Goal: Task Accomplishment & Management: Use online tool/utility

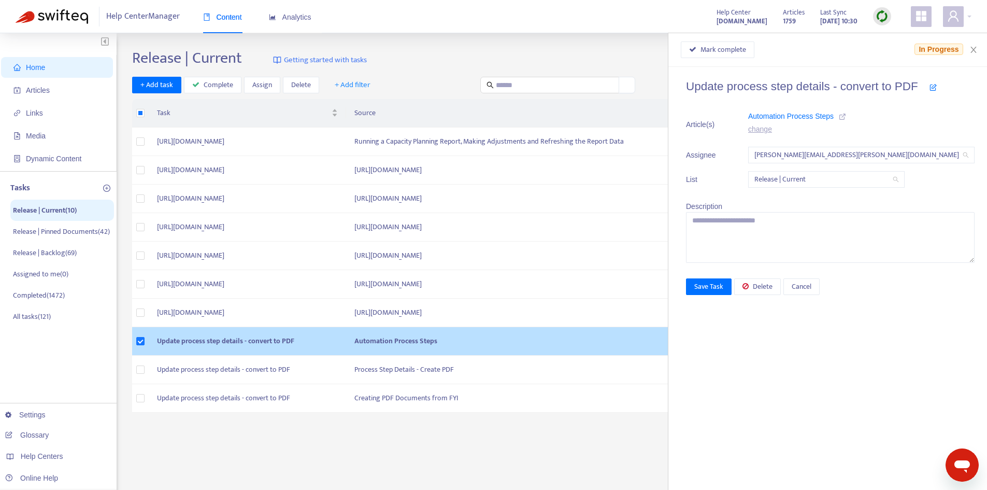
click at [846, 118] on icon at bounding box center [842, 116] width 7 height 7
click at [737, 53] on span "Mark complete" at bounding box center [724, 49] width 46 height 11
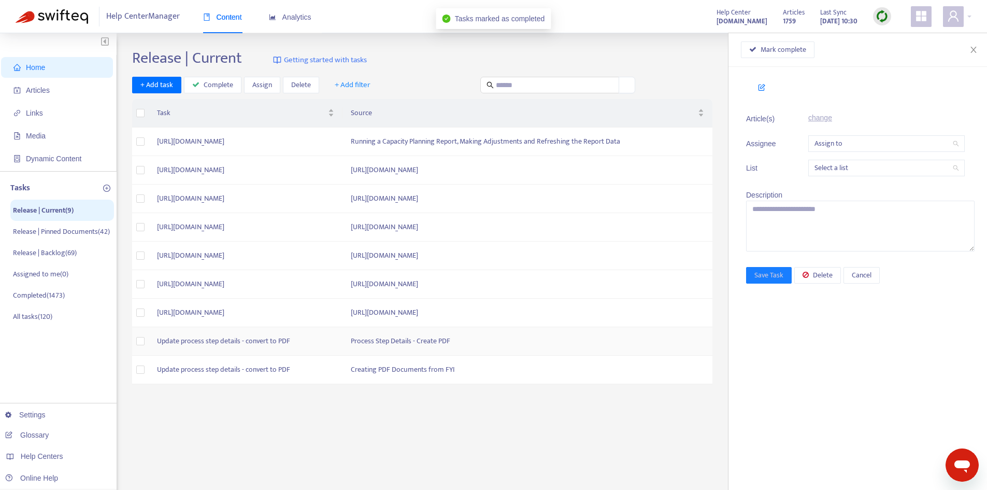
click at [476, 339] on td "Process Step Details - Create PDF" at bounding box center [527, 341] width 370 height 28
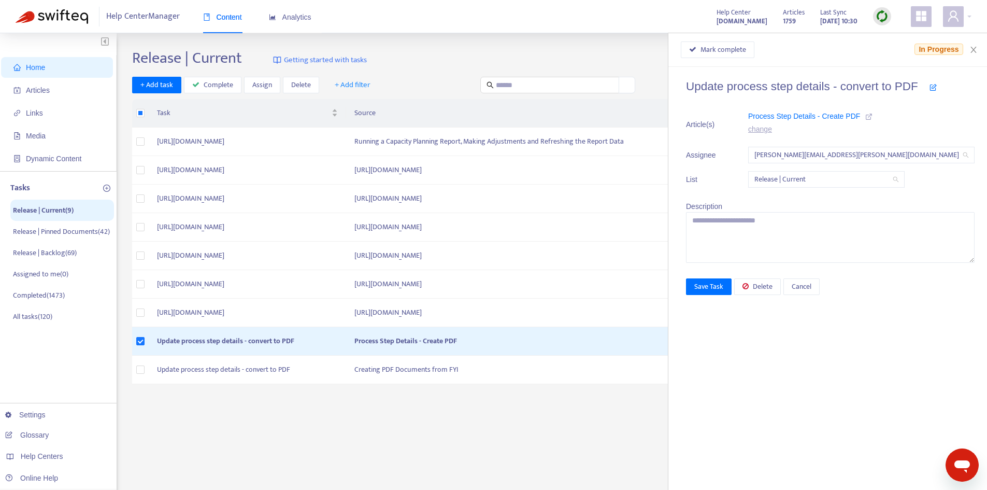
click at [873, 118] on icon at bounding box center [868, 116] width 7 height 7
click at [746, 54] on span "Mark complete" at bounding box center [724, 49] width 46 height 11
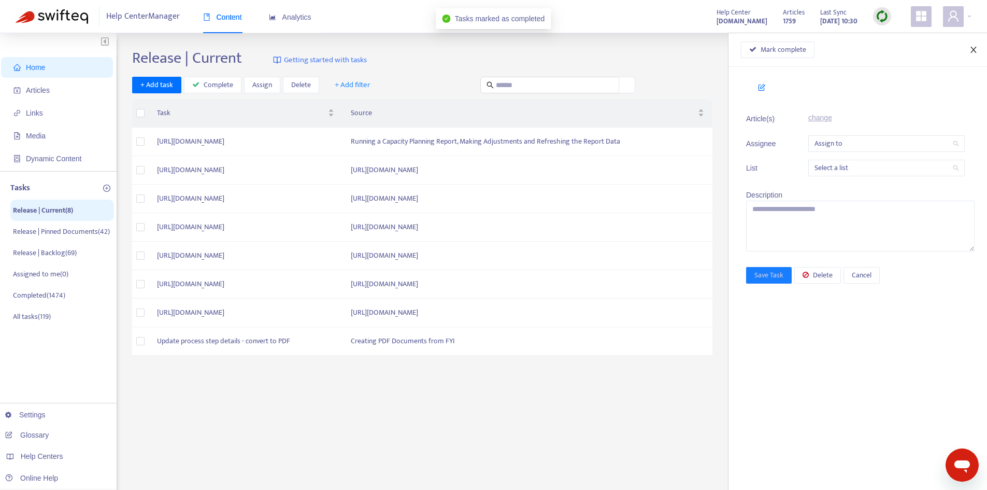
click at [973, 53] on icon "close" at bounding box center [973, 50] width 8 height 8
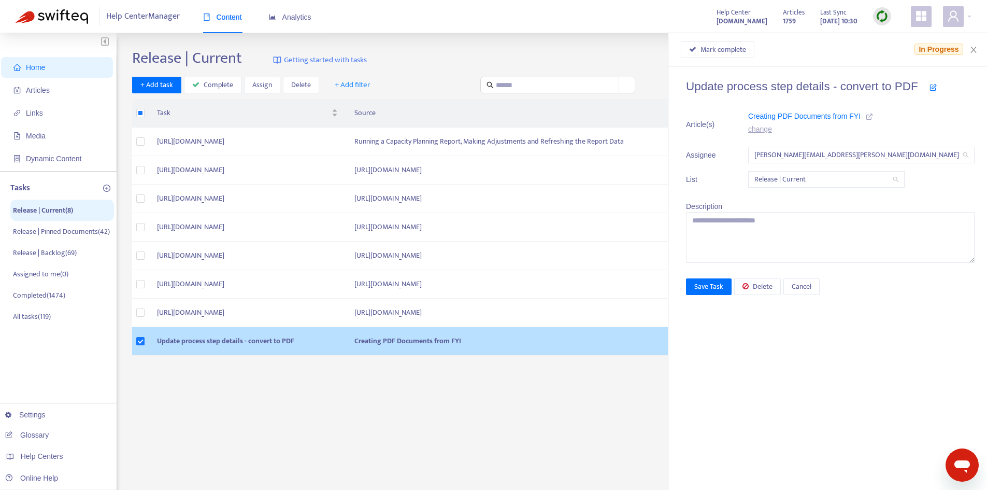
click at [873, 116] on icon at bounding box center [869, 116] width 7 height 7
click at [735, 47] on span "Mark complete" at bounding box center [724, 49] width 46 height 11
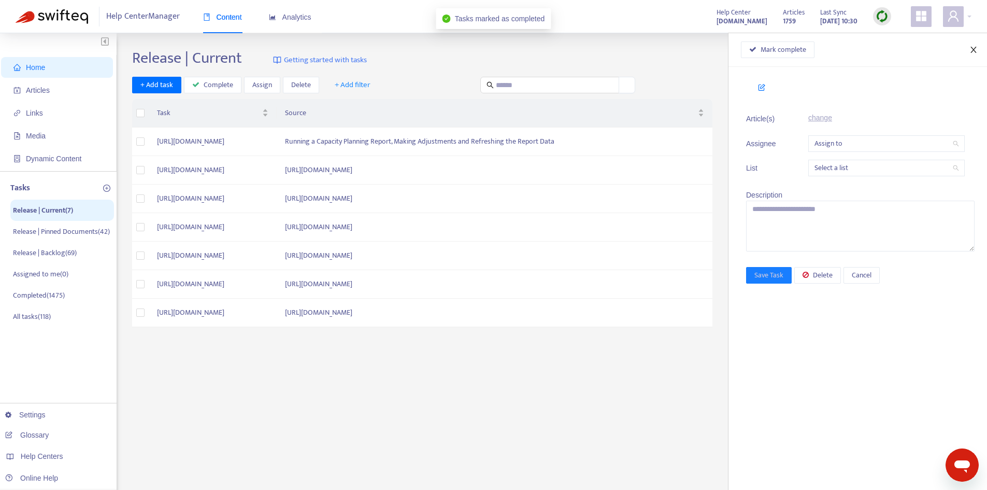
click at [975, 51] on icon "close" at bounding box center [973, 50] width 8 height 8
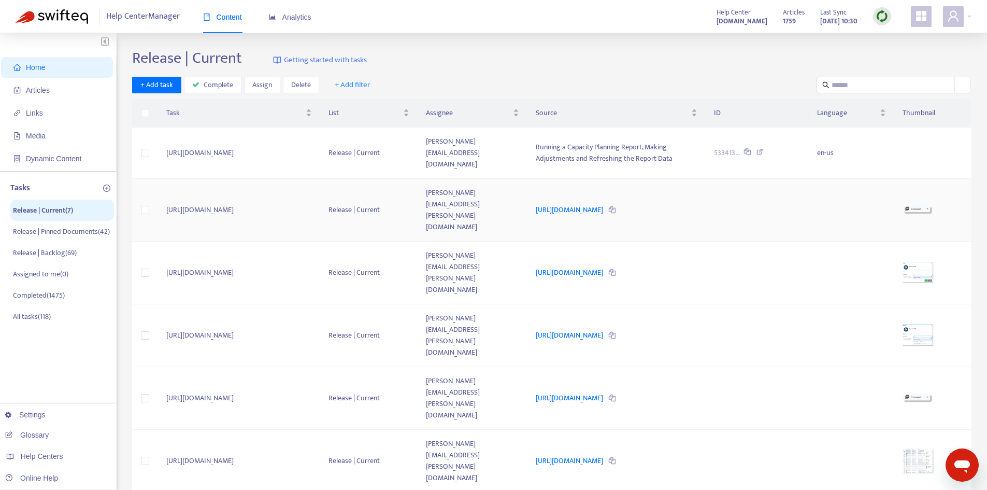
click at [292, 187] on td "https://fyiapp.atlassian.net/browse/FD-46877" at bounding box center [239, 210] width 162 height 63
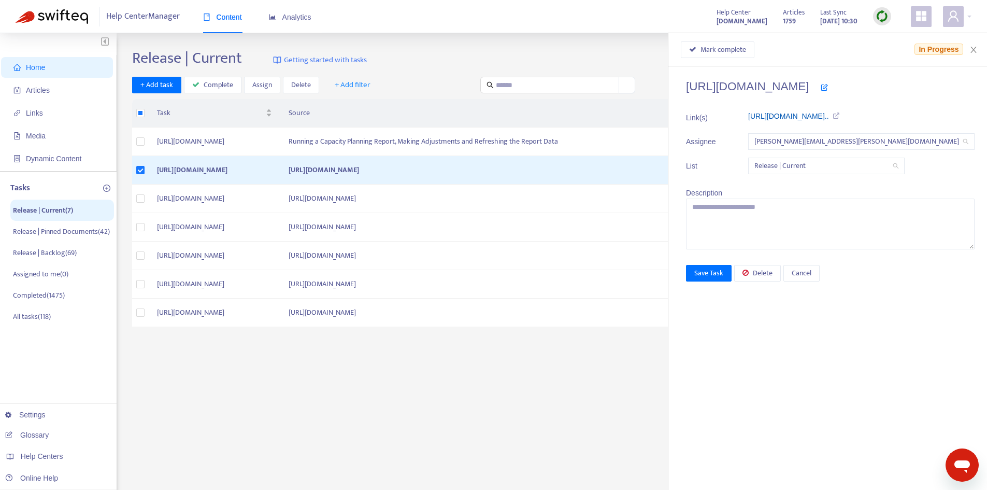
click at [817, 116] on link "https://support.fyi.app/hc/article_..." at bounding box center [788, 116] width 81 height 8
click at [735, 53] on span "Mark complete" at bounding box center [724, 49] width 46 height 11
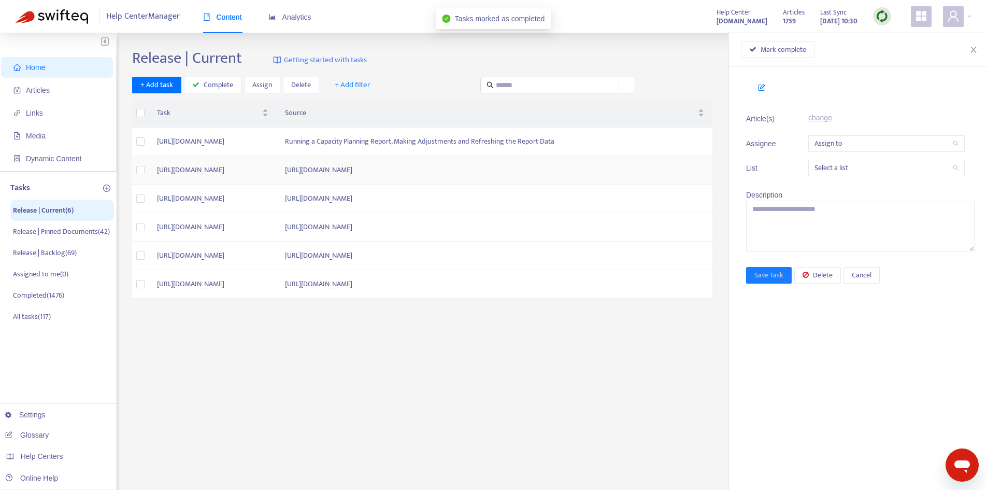
click at [277, 167] on td "https://fyiapp.atlassian.net/browse/FD-47037" at bounding box center [213, 170] width 128 height 28
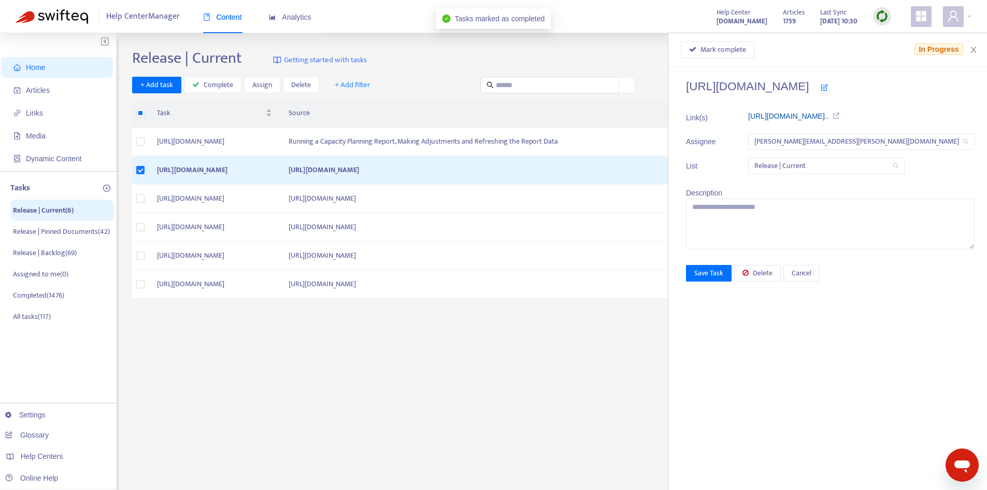
click at [829, 118] on link "https://support.fyi.app/hc/article_..." at bounding box center [788, 116] width 81 height 8
click at [734, 54] on span "Mark complete" at bounding box center [724, 49] width 46 height 11
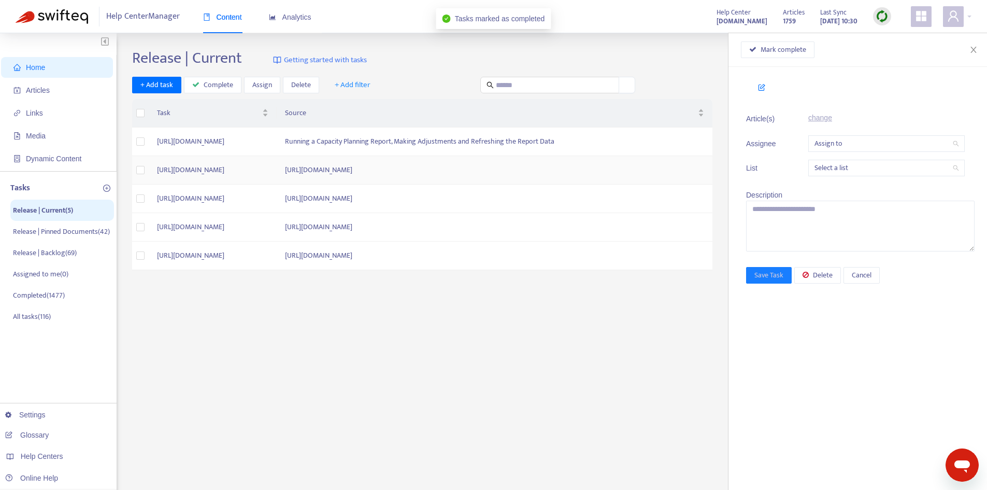
click at [277, 173] on td "https://fyiapp.atlassian.net/browse/FD-47037" at bounding box center [213, 170] width 128 height 28
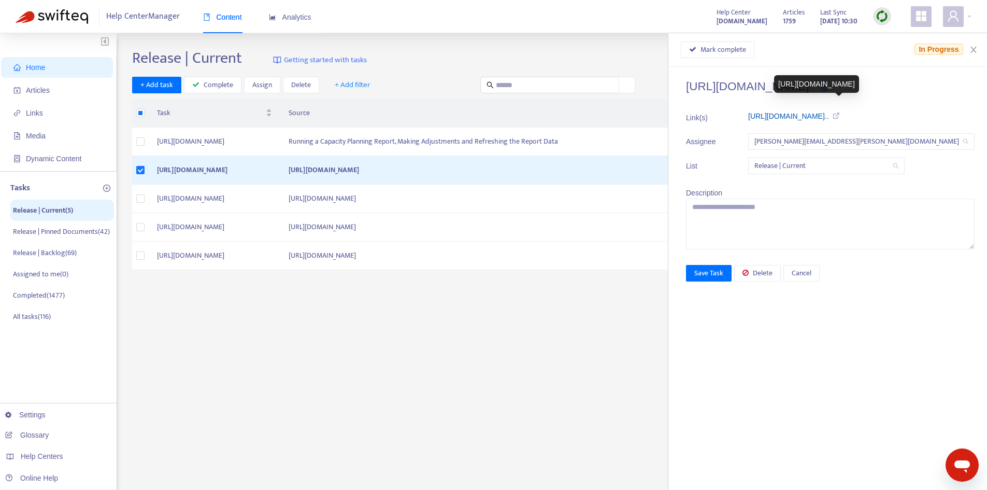
click at [812, 117] on link "https://support.fyi.app/hc/article_..." at bounding box center [788, 116] width 81 height 8
click at [746, 53] on span "Mark complete" at bounding box center [724, 49] width 46 height 11
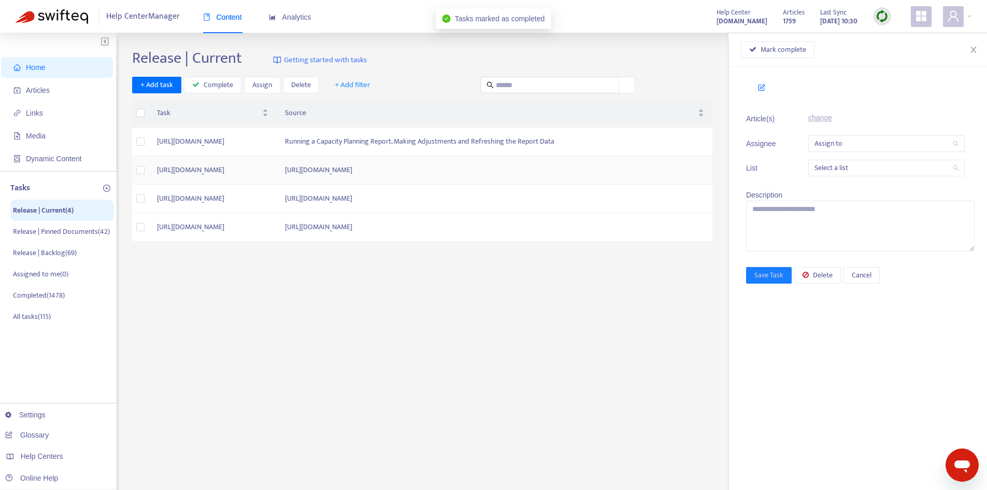
click at [277, 169] on td "https://fyiapp.atlassian.net/browse/FD-46877" at bounding box center [213, 170] width 128 height 28
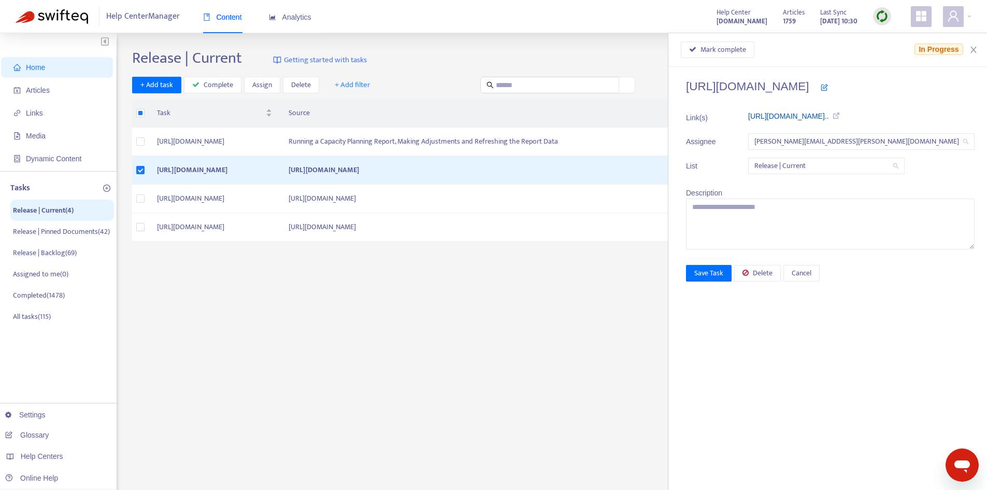
click at [811, 112] on link "https://support.fyi.app/hc/article_..." at bounding box center [788, 116] width 81 height 8
click at [744, 50] on span "Mark complete" at bounding box center [724, 49] width 46 height 11
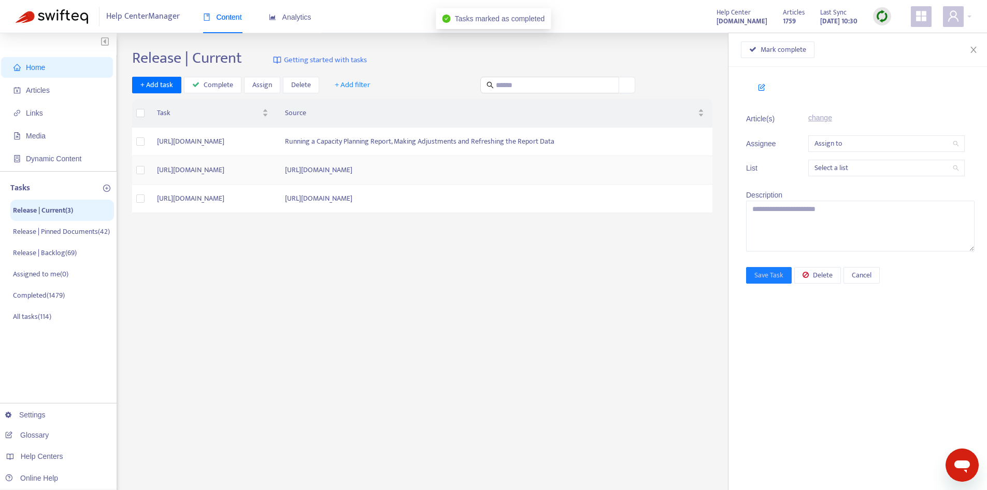
click at [277, 172] on td "https://fyiapp.atlassian.net/browse/FD-46877" at bounding box center [213, 170] width 128 height 28
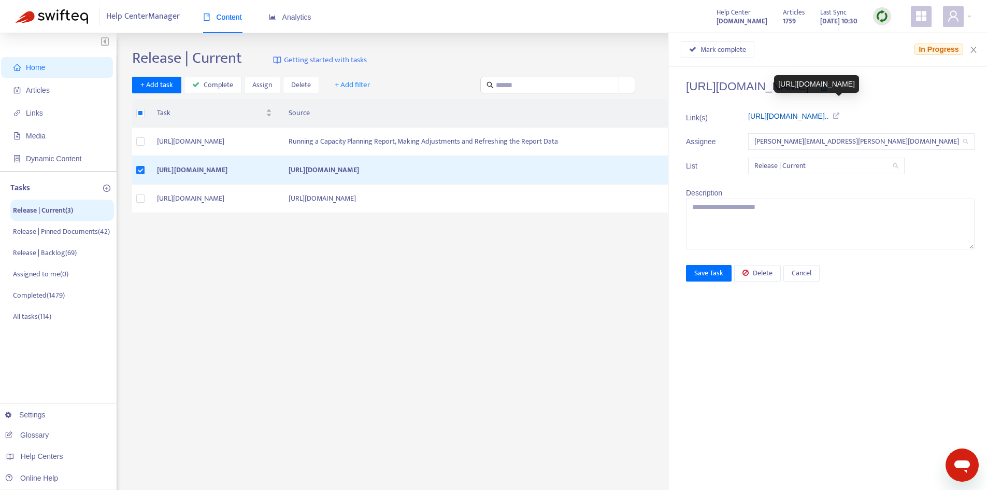
click at [829, 116] on link "https://support.fyi.app/hc/article_..." at bounding box center [788, 116] width 81 height 8
click at [746, 53] on span "Mark complete" at bounding box center [724, 49] width 46 height 11
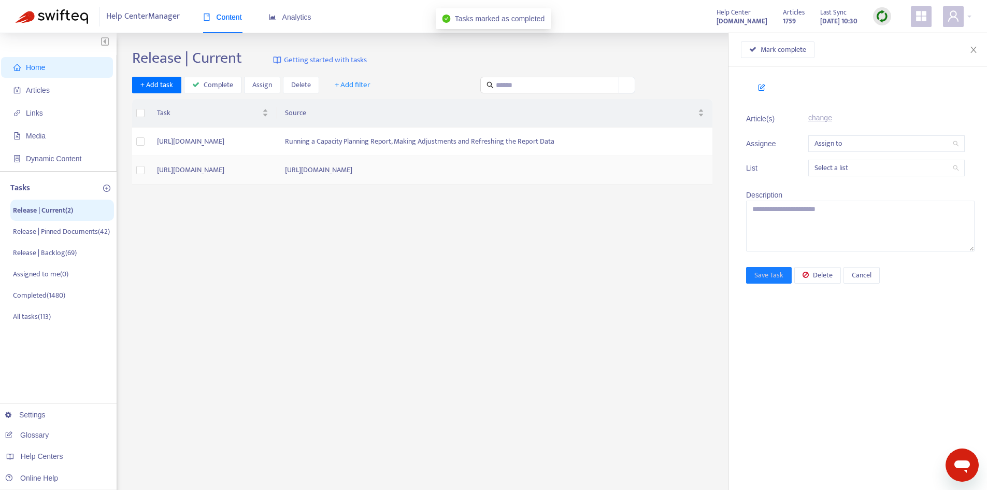
click at [277, 167] on td "https://fyiapp.atlassian.net/browse/FD-46877" at bounding box center [213, 170] width 128 height 28
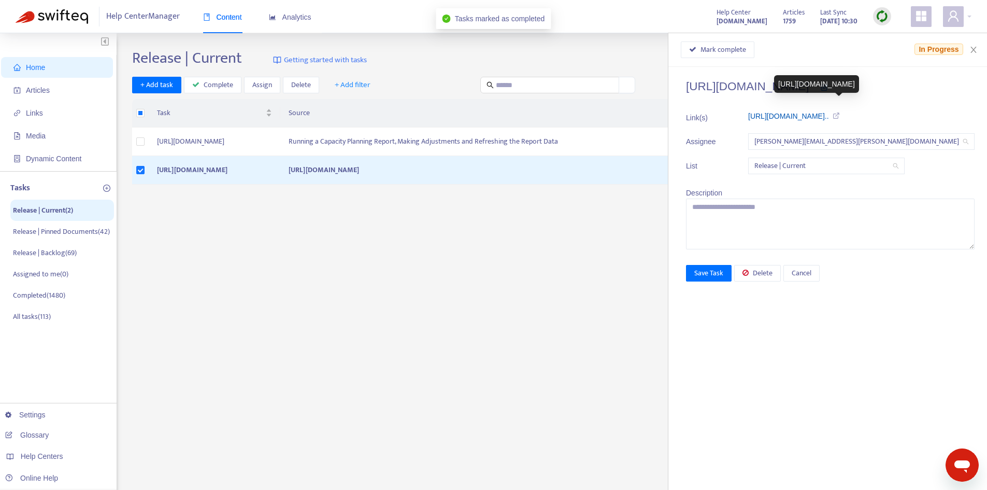
click at [829, 112] on link "https://support.fyi.app/hc/article_..." at bounding box center [788, 116] width 81 height 8
click at [740, 48] on span "Mark complete" at bounding box center [724, 49] width 46 height 11
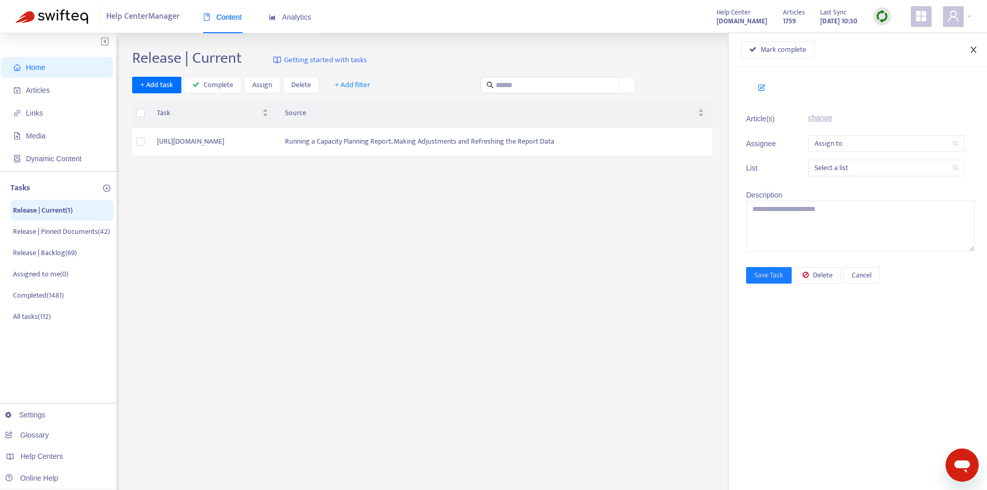
click at [973, 46] on icon "close" at bounding box center [973, 50] width 8 height 8
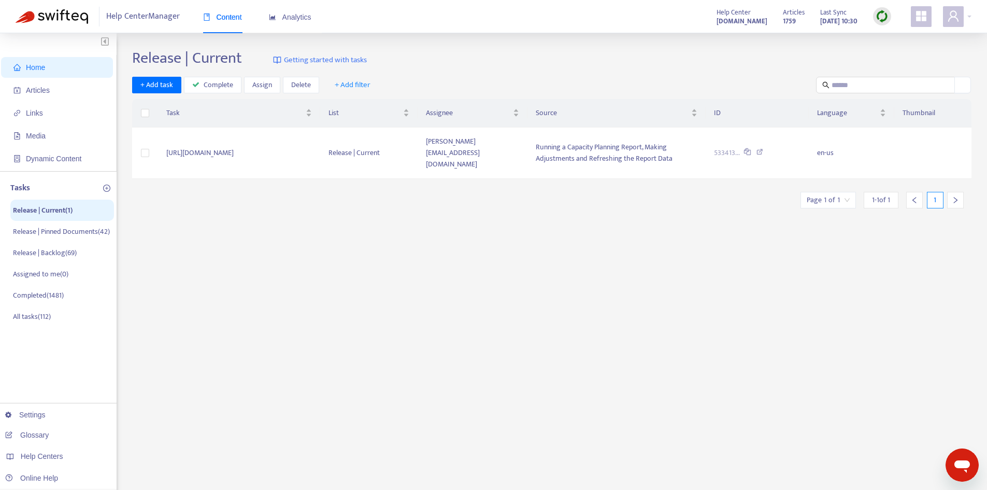
click at [39, 61] on span "Home" at bounding box center [58, 67] width 91 height 21
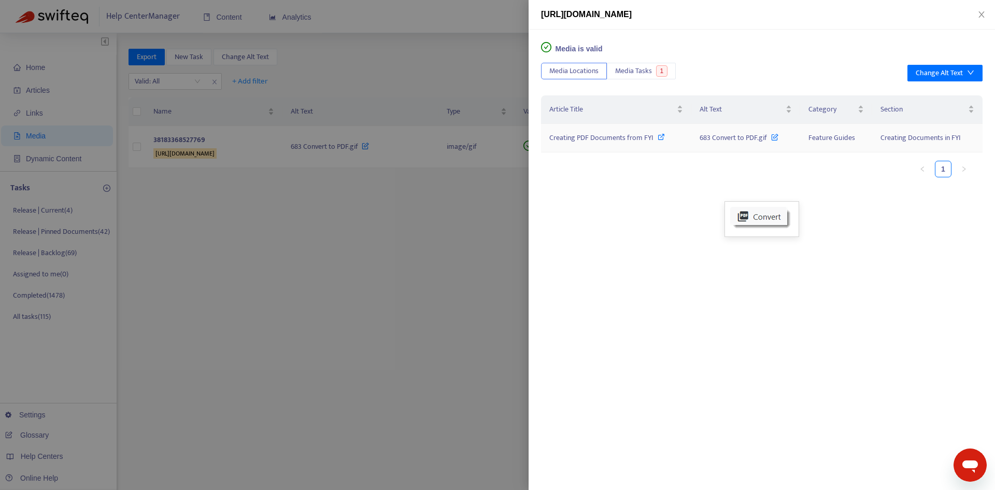
click at [588, 136] on span "Creating PDF Documents from FYI" at bounding box center [601, 138] width 104 height 12
click at [982, 19] on button "Close" at bounding box center [981, 15] width 15 height 10
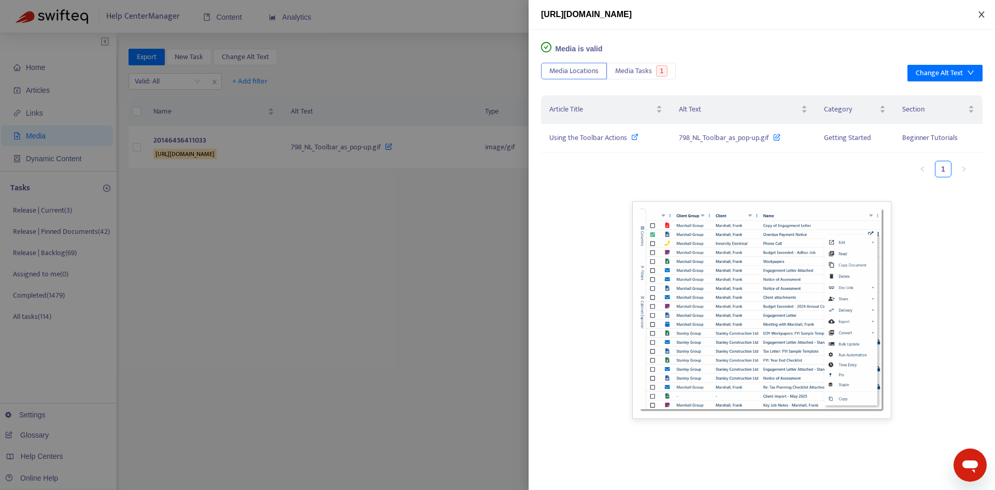
click at [982, 16] on icon "close" at bounding box center [981, 14] width 8 height 8
